Goal: Task Accomplishment & Management: Manage account settings

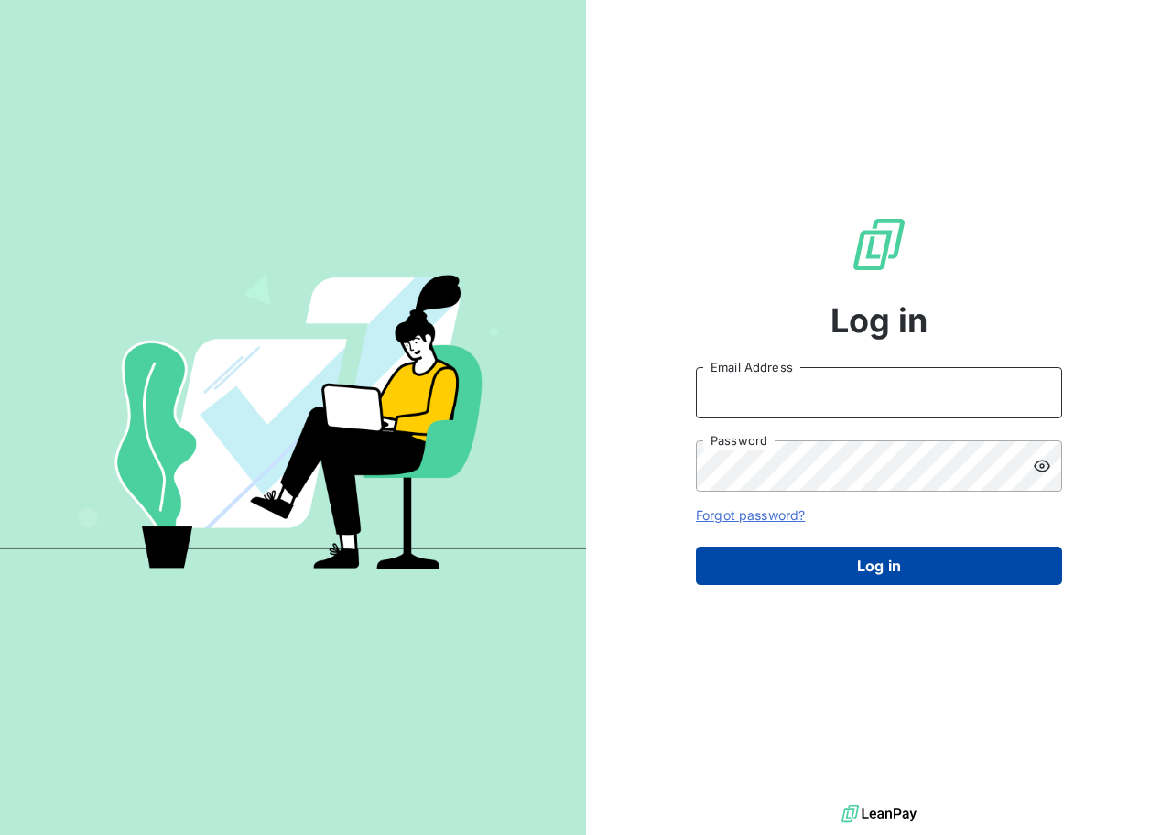
type input "[EMAIL_ADDRESS][DOMAIN_NAME]"
click at [850, 584] on button "Log in" at bounding box center [879, 566] width 366 height 38
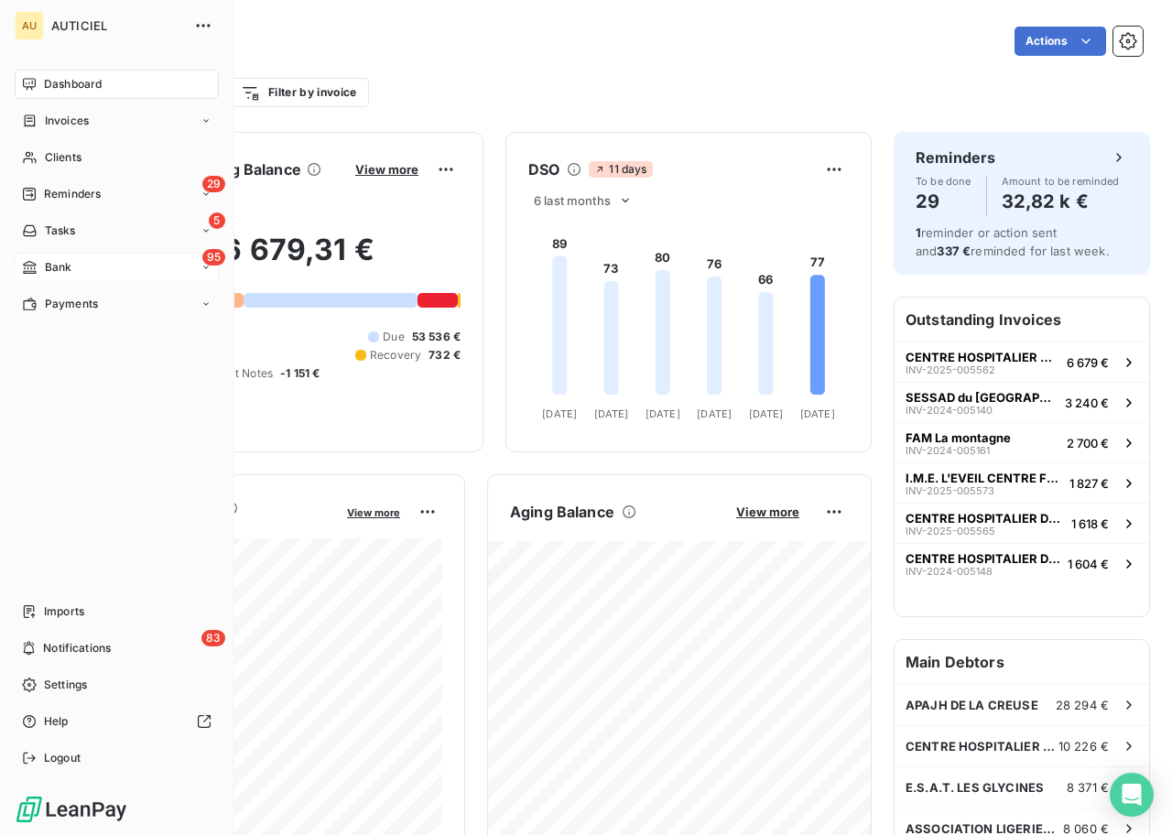
click at [45, 270] on span "Bank" at bounding box center [58, 267] width 27 height 16
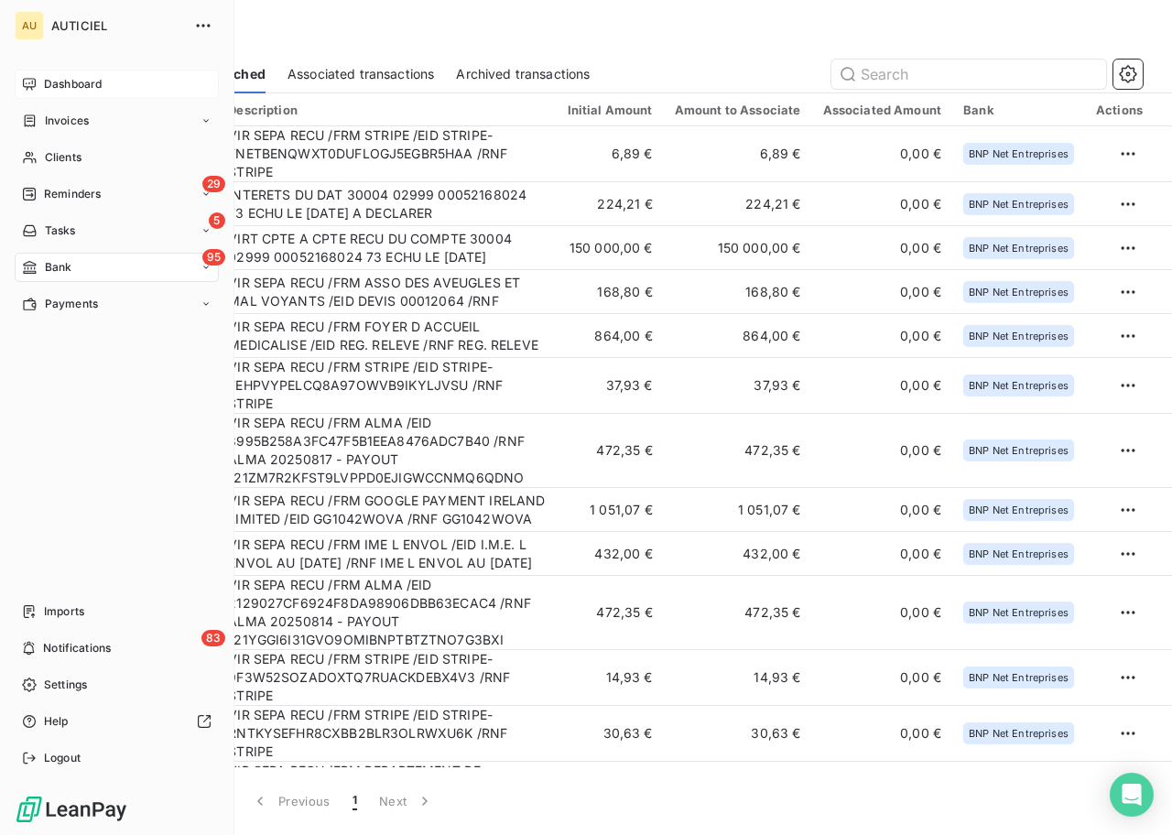
click at [79, 89] on span "Dashboard" at bounding box center [73, 84] width 58 height 16
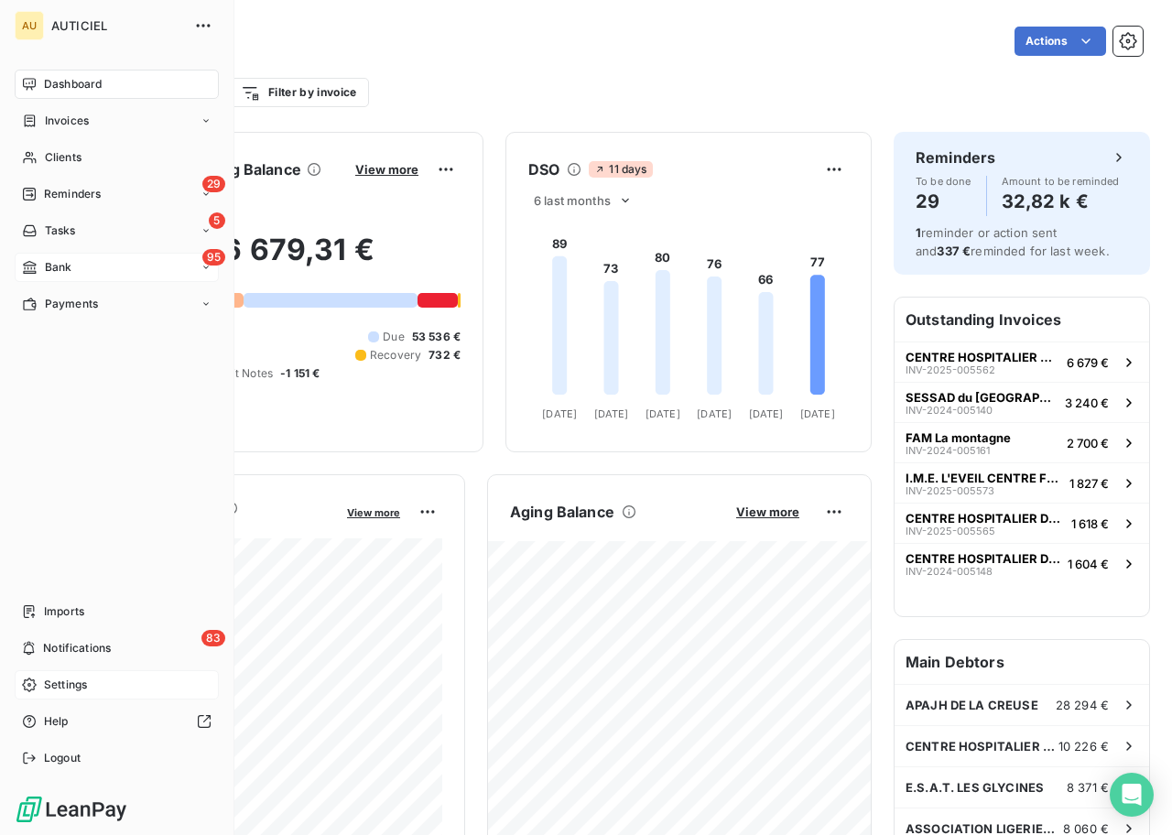
click at [66, 681] on span "Settings" at bounding box center [65, 685] width 43 height 16
click at [55, 684] on span "Settings" at bounding box center [65, 685] width 43 height 16
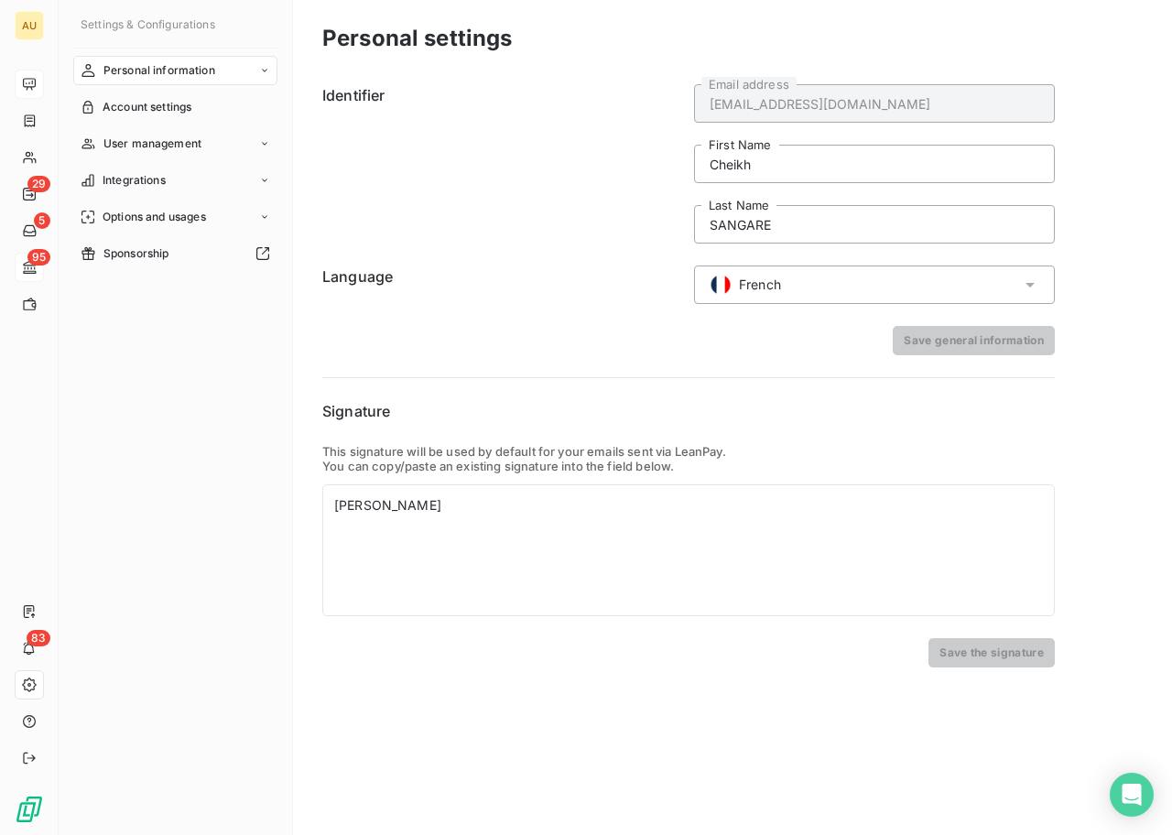
click at [818, 287] on div "French" at bounding box center [874, 284] width 361 height 38
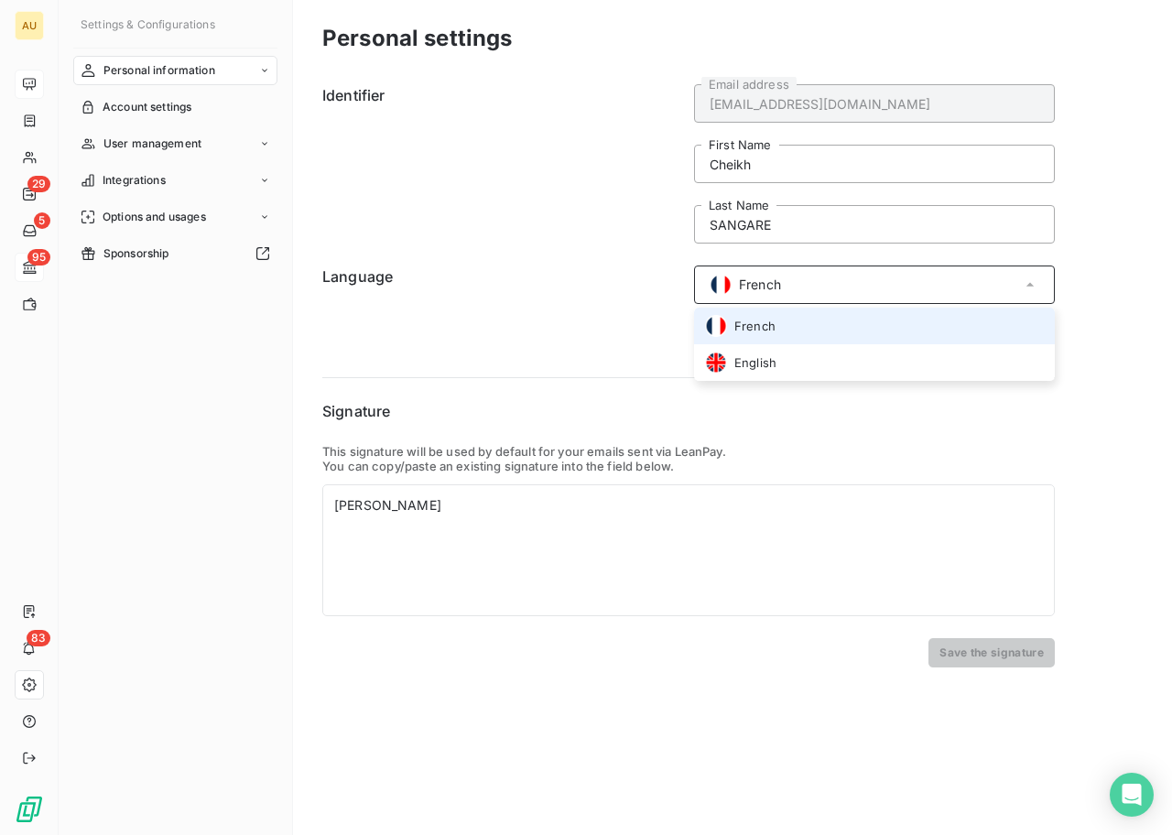
click at [761, 324] on span "French" at bounding box center [754, 326] width 41 height 17
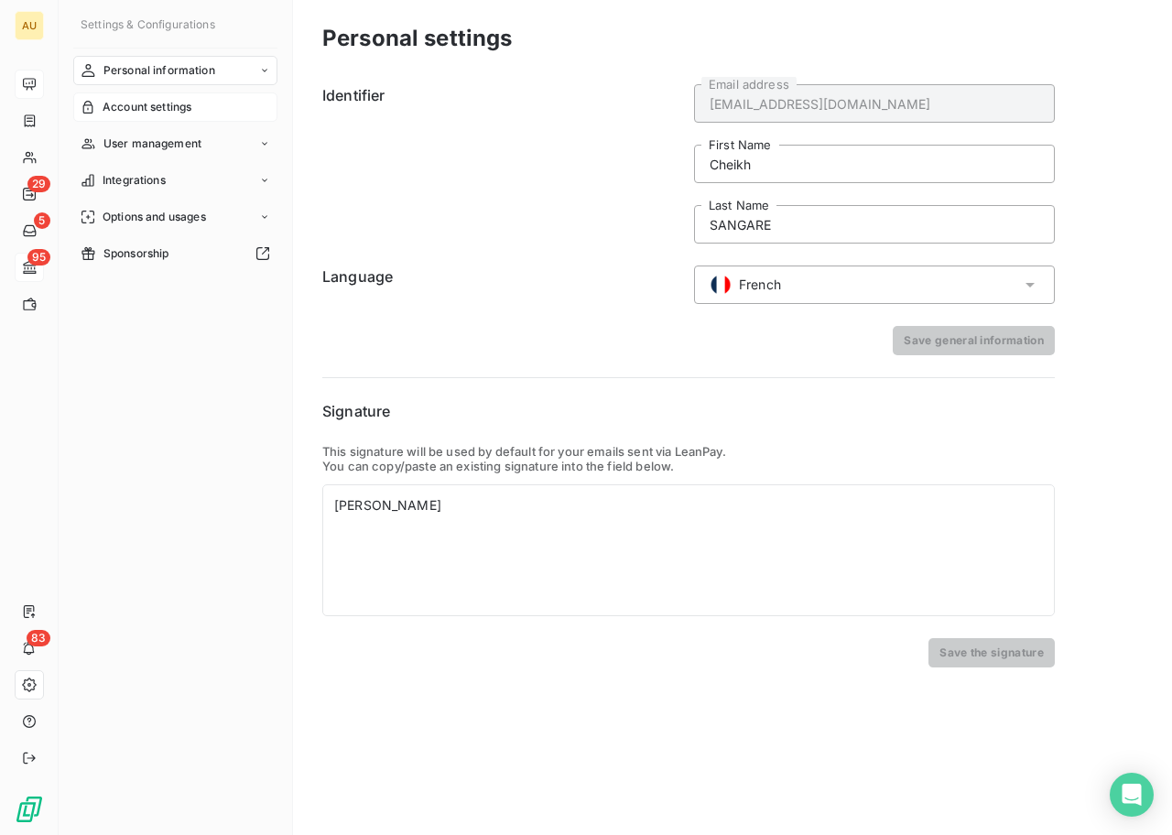
click at [165, 101] on span "Account settings" at bounding box center [147, 107] width 89 height 16
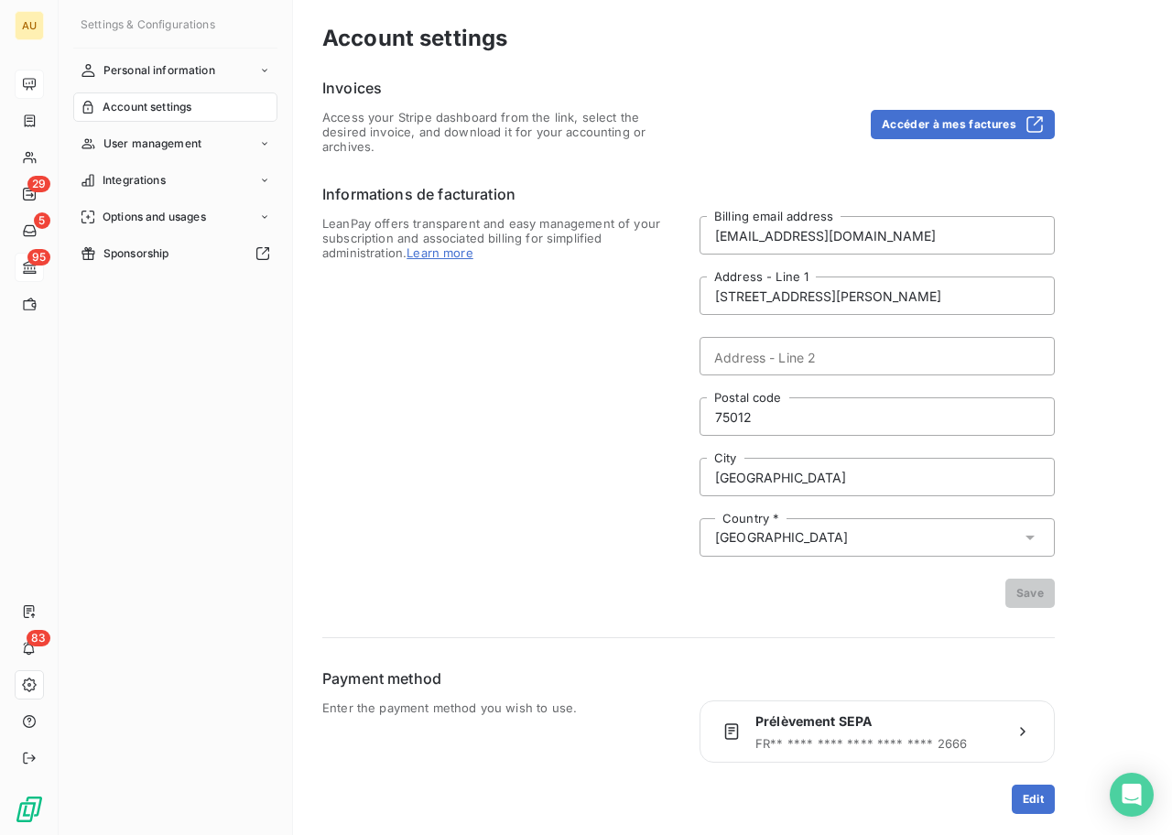
scroll to position [1, 0]
click at [200, 139] on span "User management" at bounding box center [152, 143] width 98 height 16
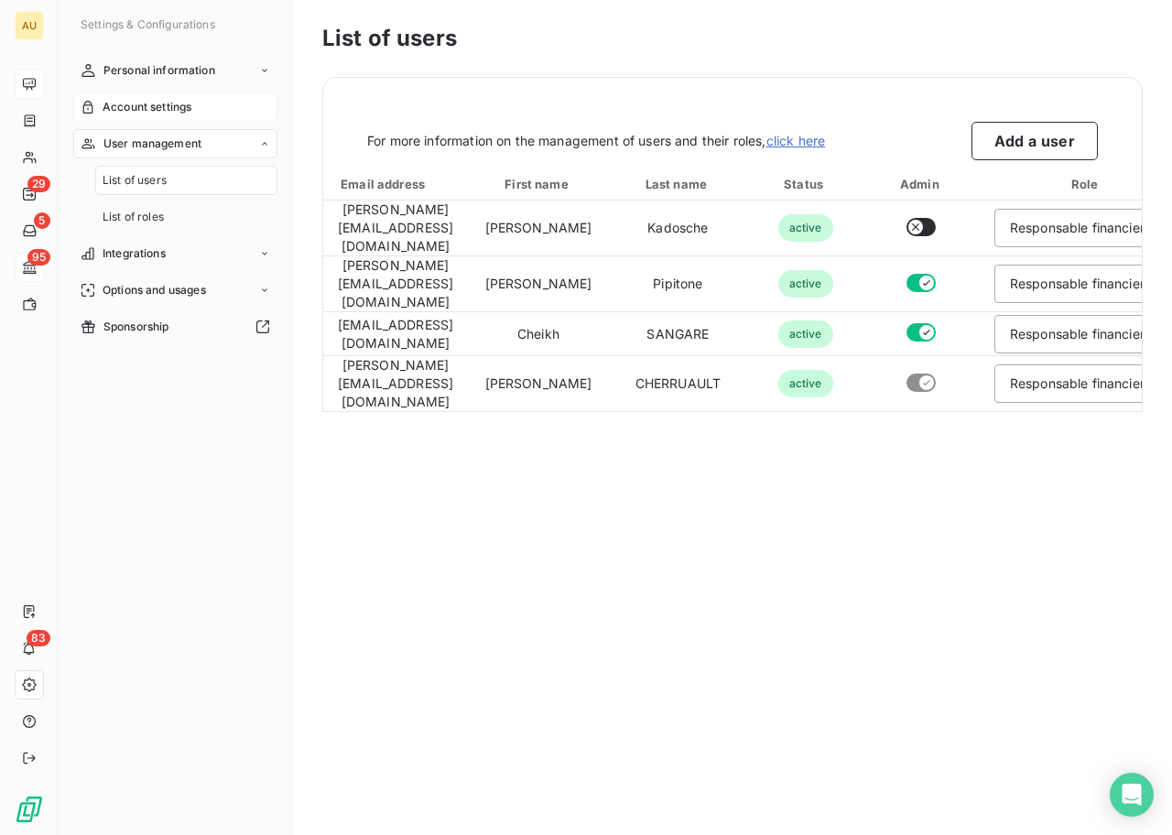
click at [153, 109] on span "Account settings" at bounding box center [147, 107] width 89 height 16
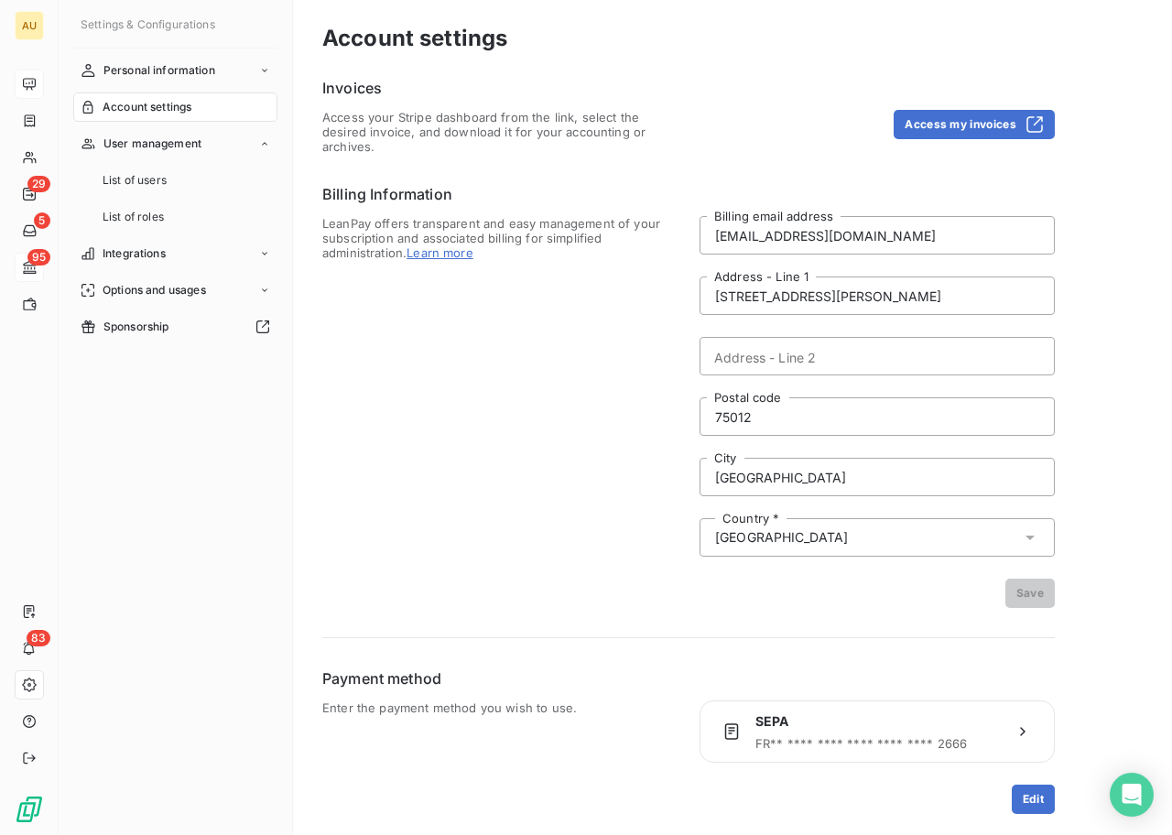
click at [225, 39] on div "Settings & Configurations" at bounding box center [175, 32] width 204 height 34
click at [222, 59] on div "Personal information" at bounding box center [175, 70] width 204 height 29
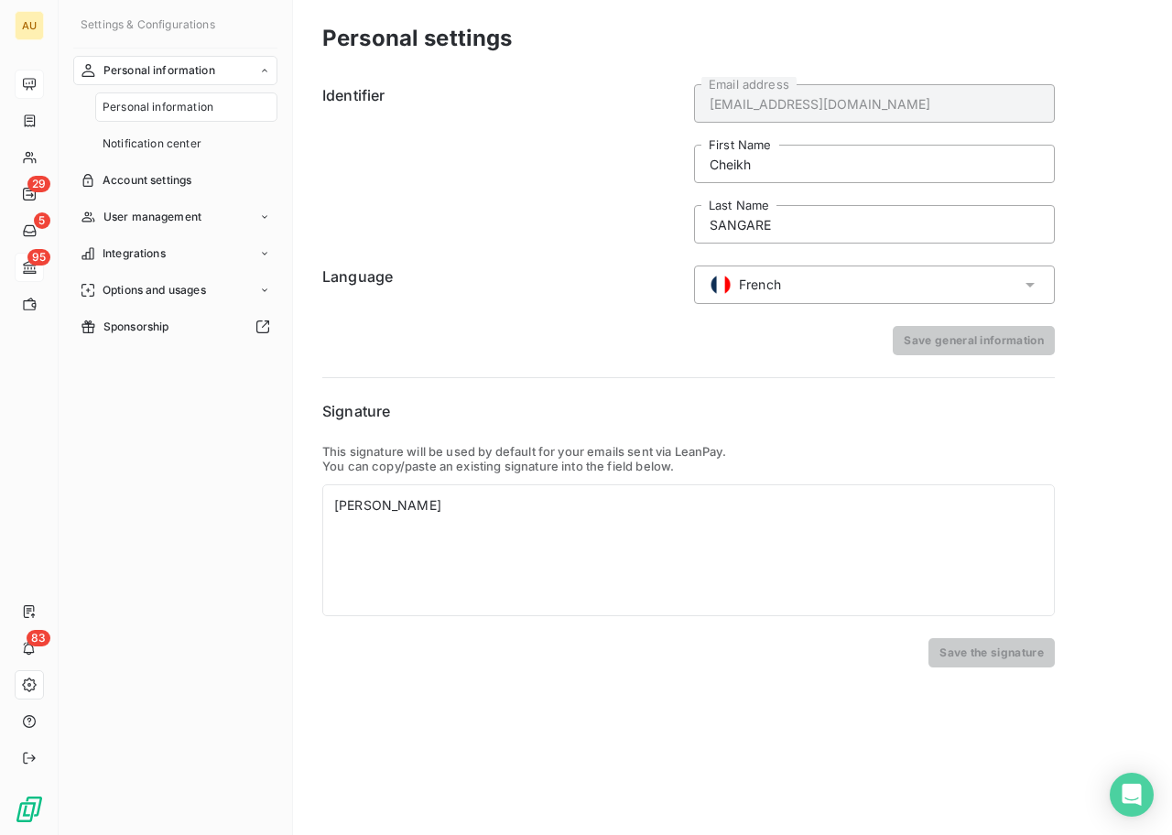
click at [856, 270] on div "French" at bounding box center [874, 284] width 361 height 38
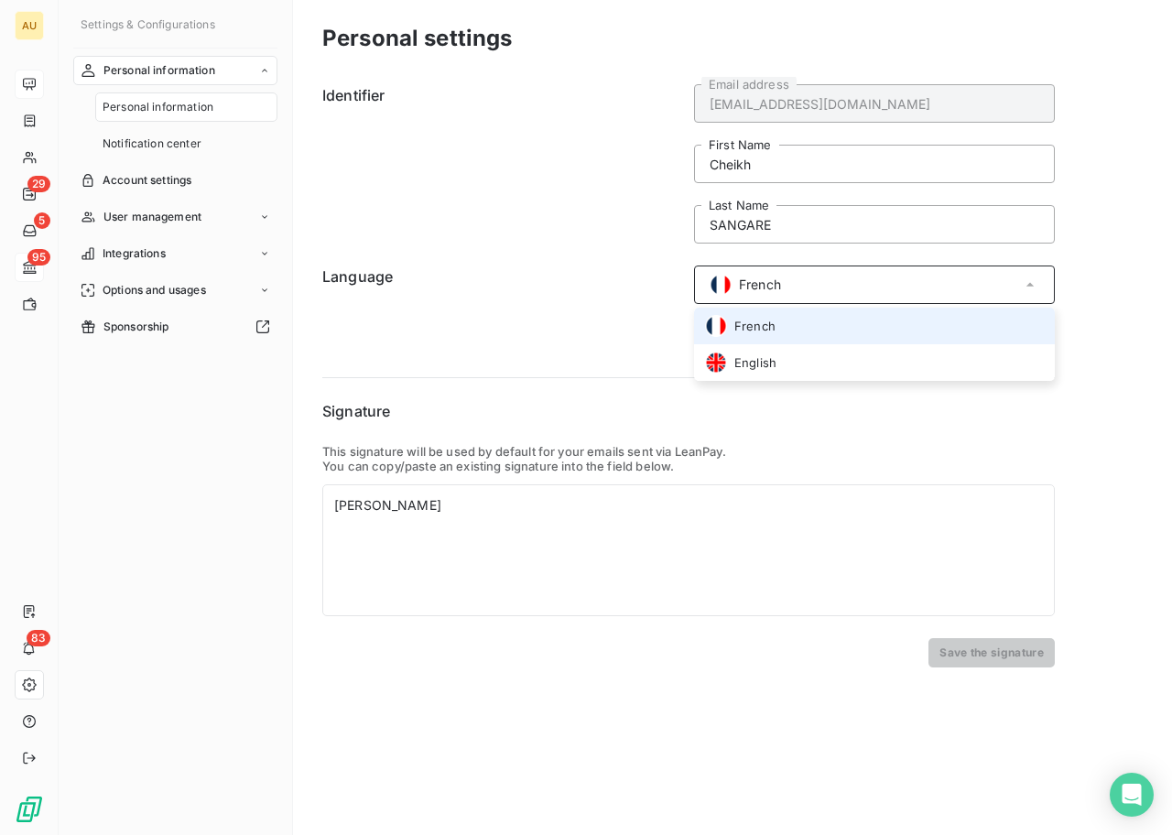
click at [460, 286] on h6 "Language" at bounding box center [502, 284] width 361 height 38
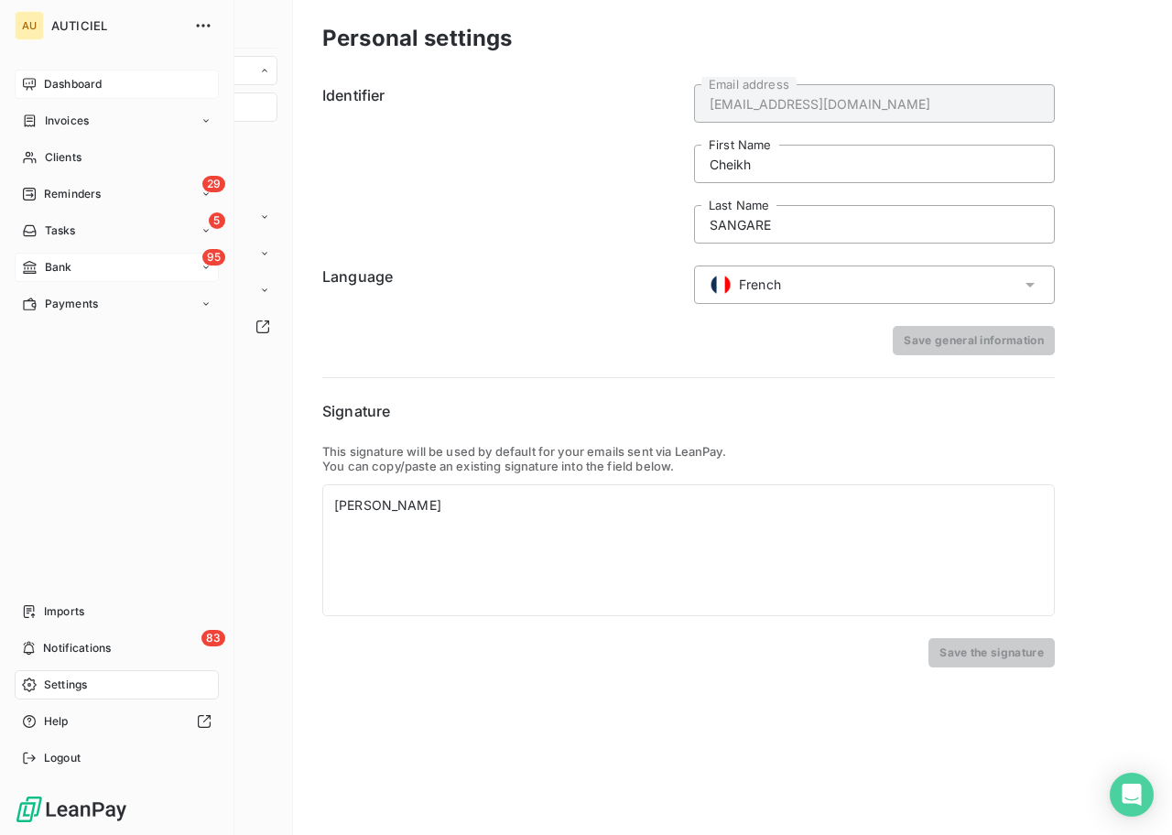
click at [49, 86] on span "Dashboard" at bounding box center [73, 84] width 58 height 16
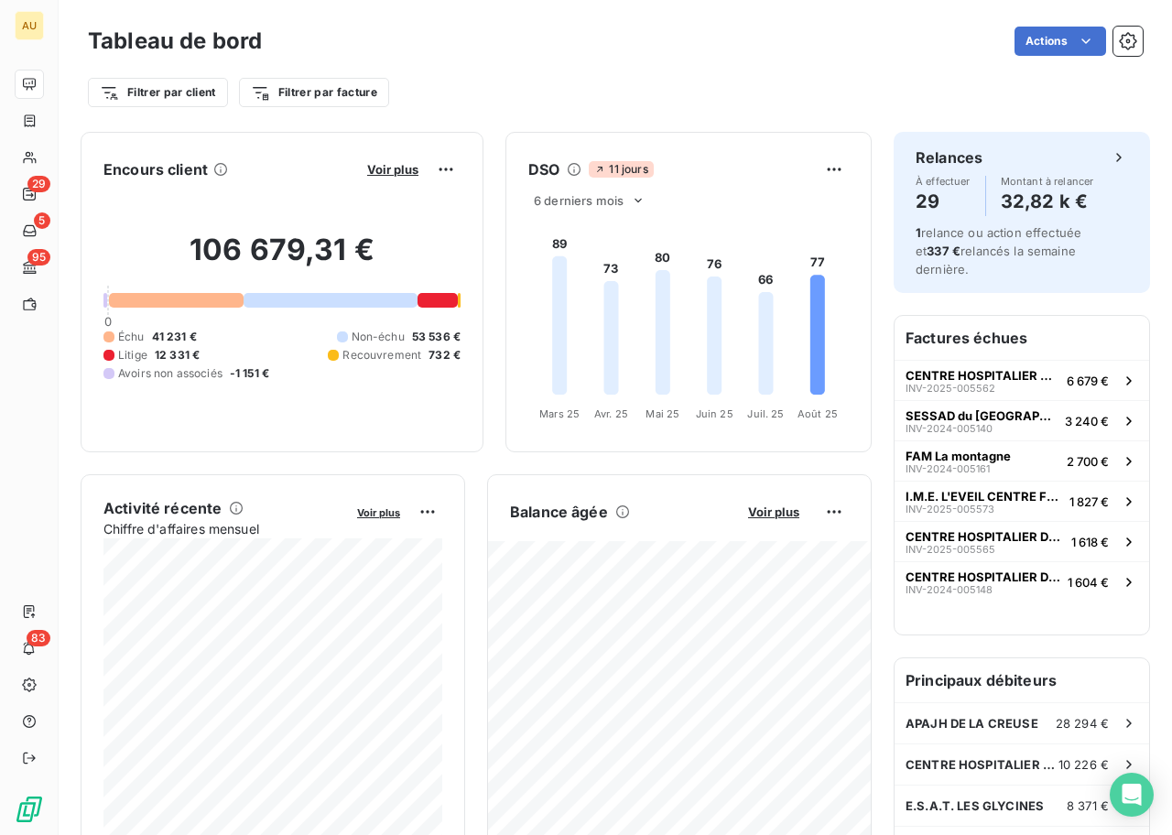
scroll to position [2, 0]
click at [705, 64] on div "Filtrer par client Filtrer par facture" at bounding box center [615, 84] width 1055 height 49
